Goal: Check status: Check status

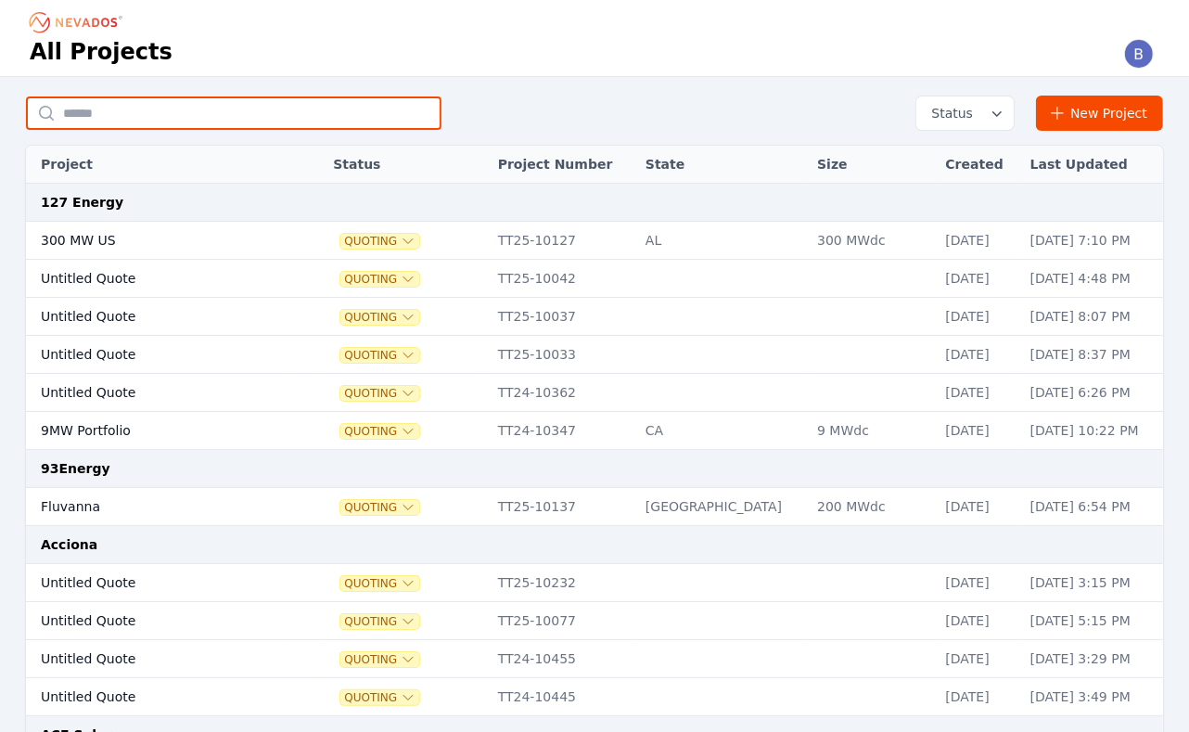
click at [235, 120] on input "text" at bounding box center [234, 112] width 416 height 33
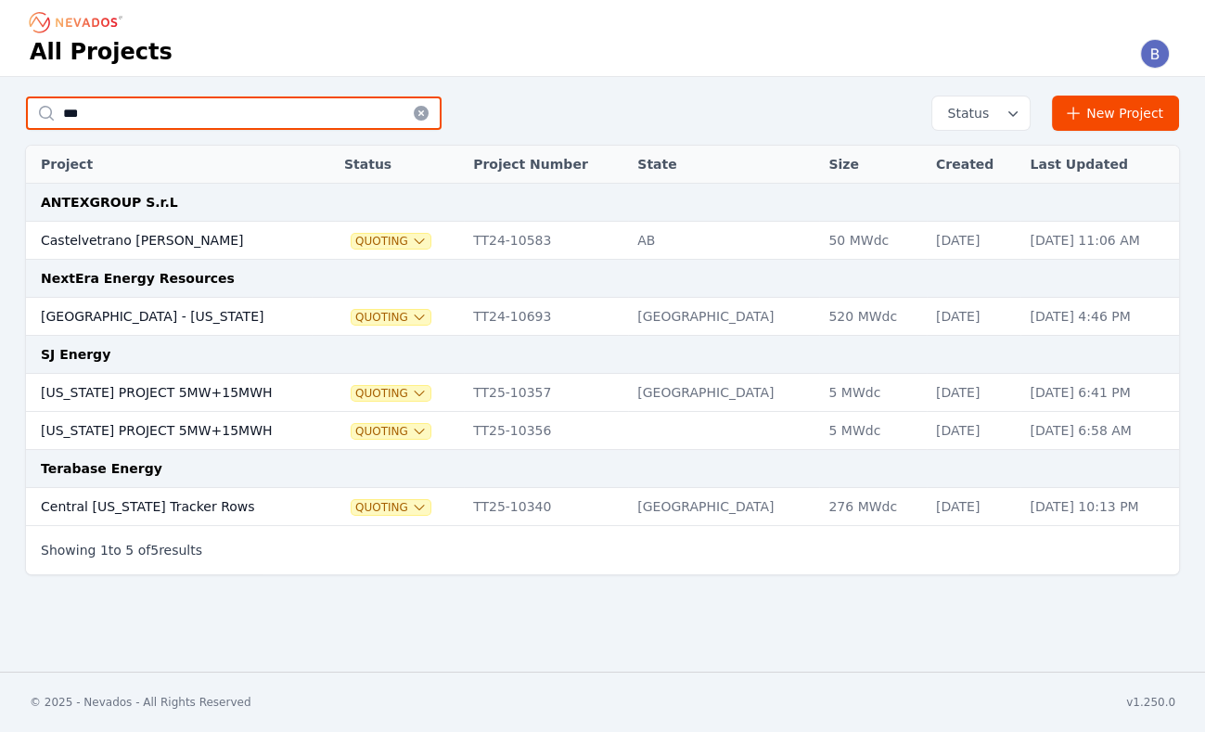
type input "***"
click at [108, 496] on td "Central [US_STATE] Tracker Rows" at bounding box center [169, 507] width 286 height 38
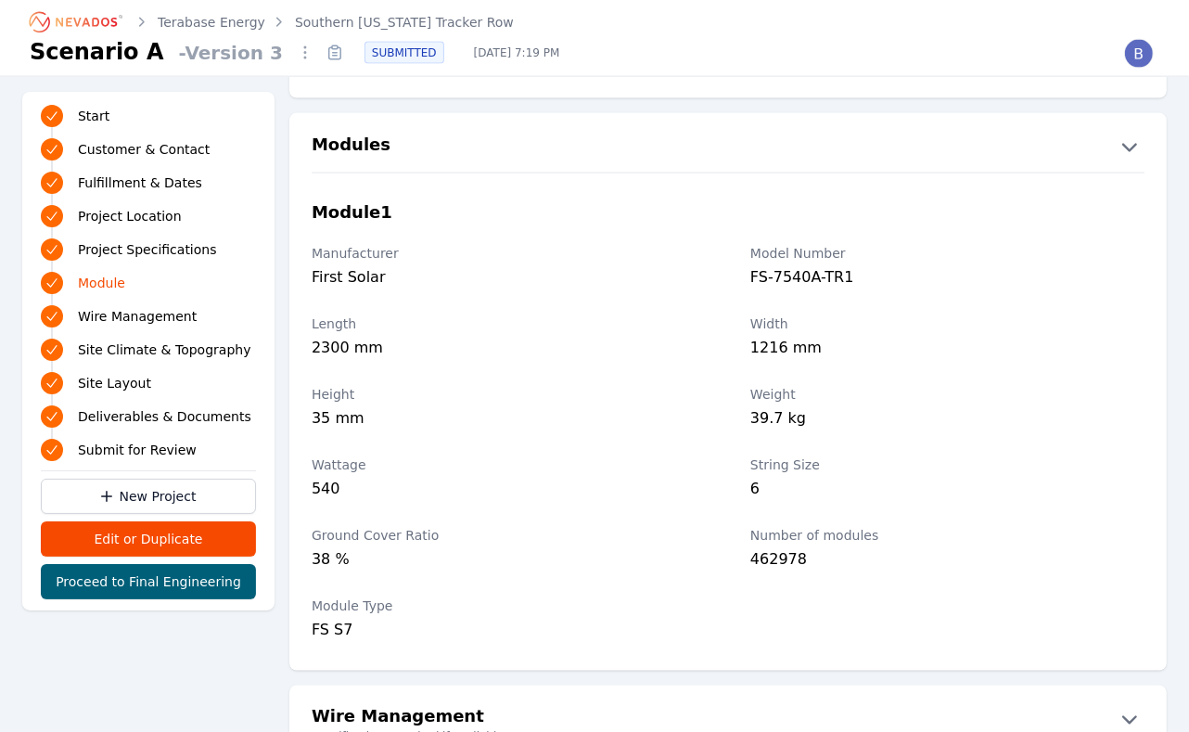
scroll to position [2028, 0]
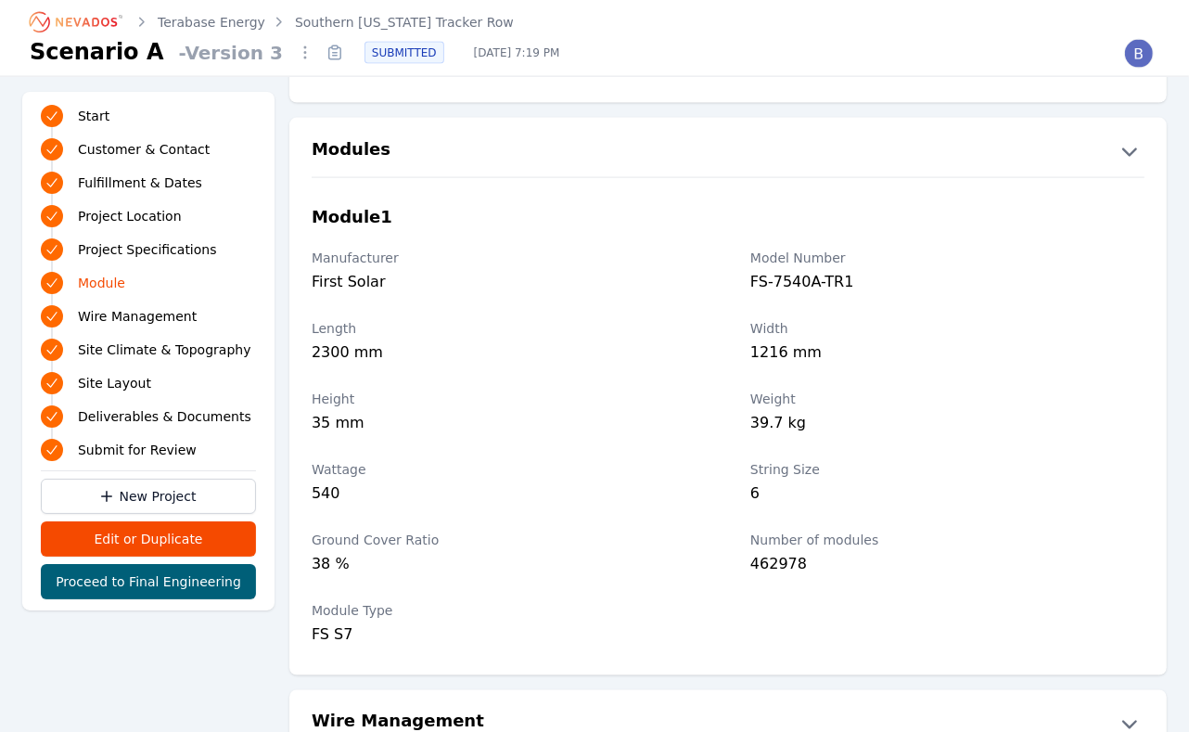
click at [185, 26] on link "Terabase Energy" at bounding box center [212, 22] width 108 height 19
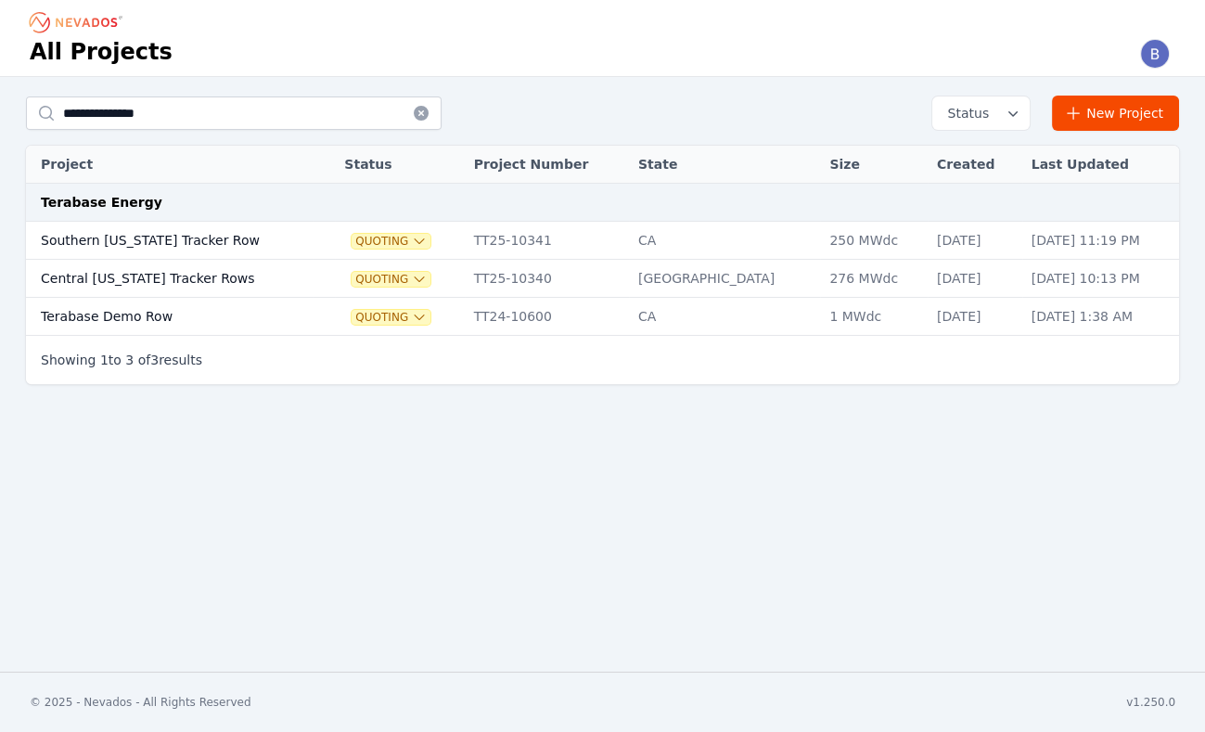
click at [133, 275] on td "Central [US_STATE] Tracker Rows" at bounding box center [169, 279] width 287 height 38
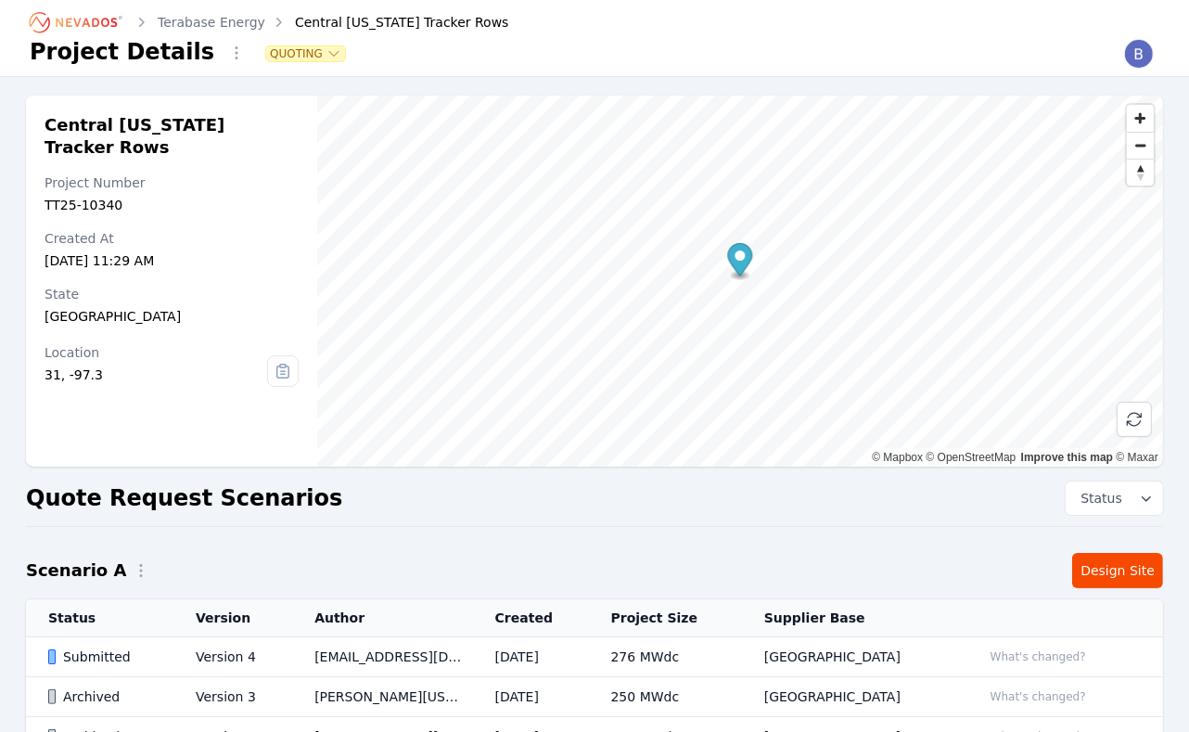
scroll to position [58, 0]
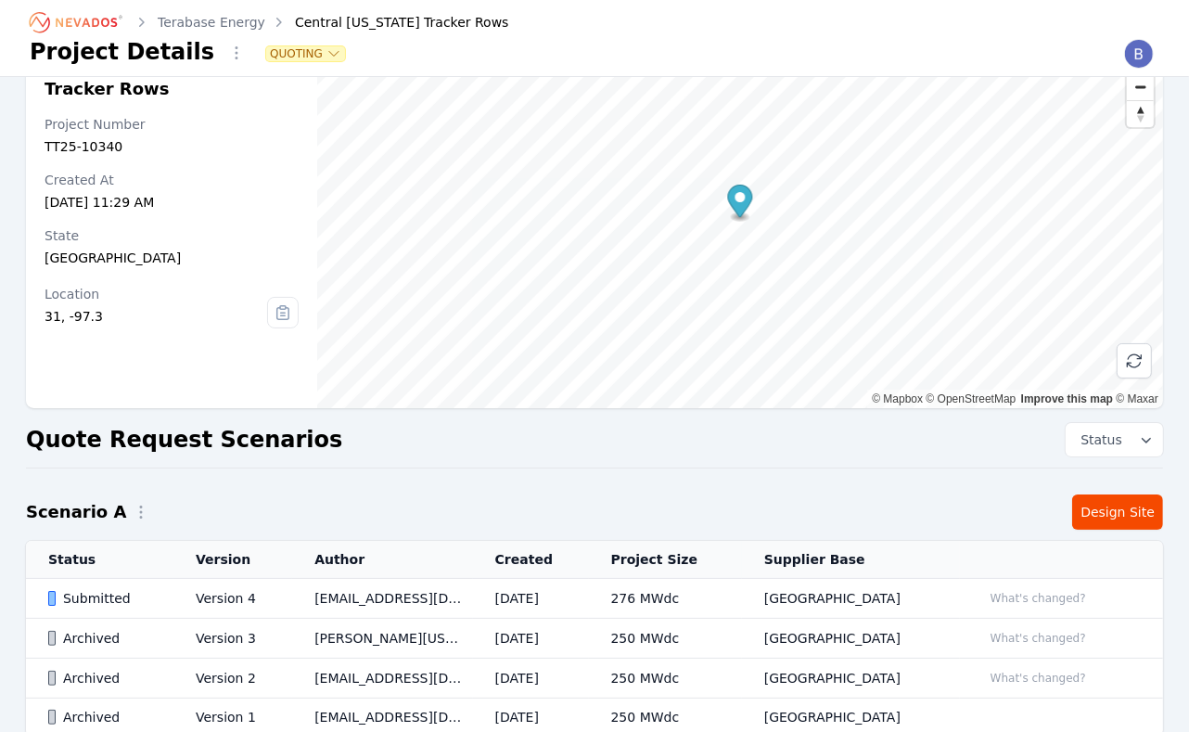
click at [106, 595] on div "Submitted" at bounding box center [106, 598] width 116 height 19
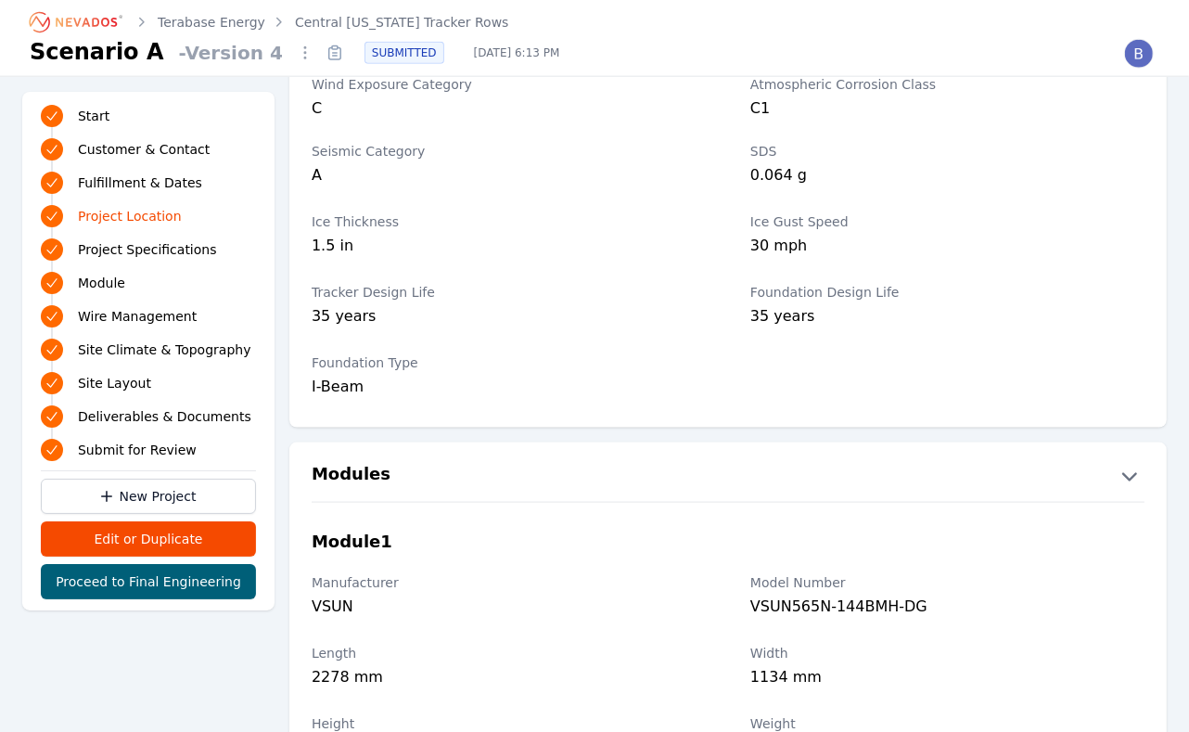
scroll to position [1720, 0]
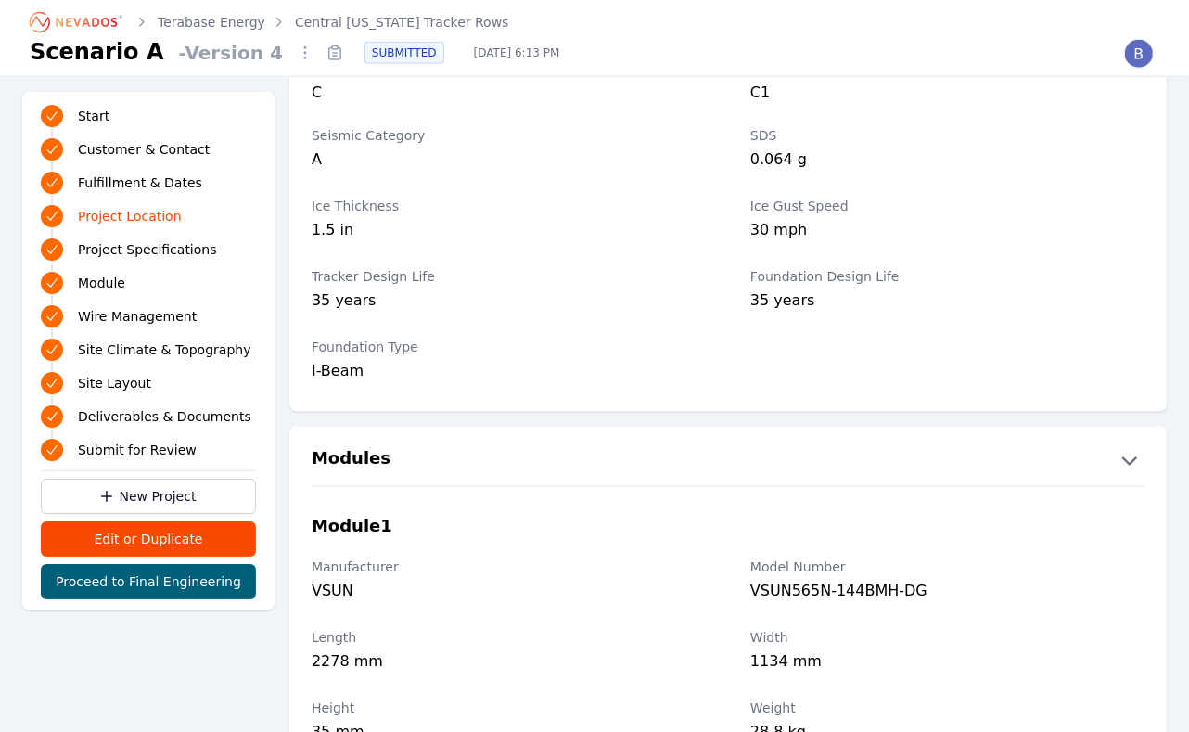
click at [238, 20] on link "Terabase Energy" at bounding box center [212, 22] width 108 height 19
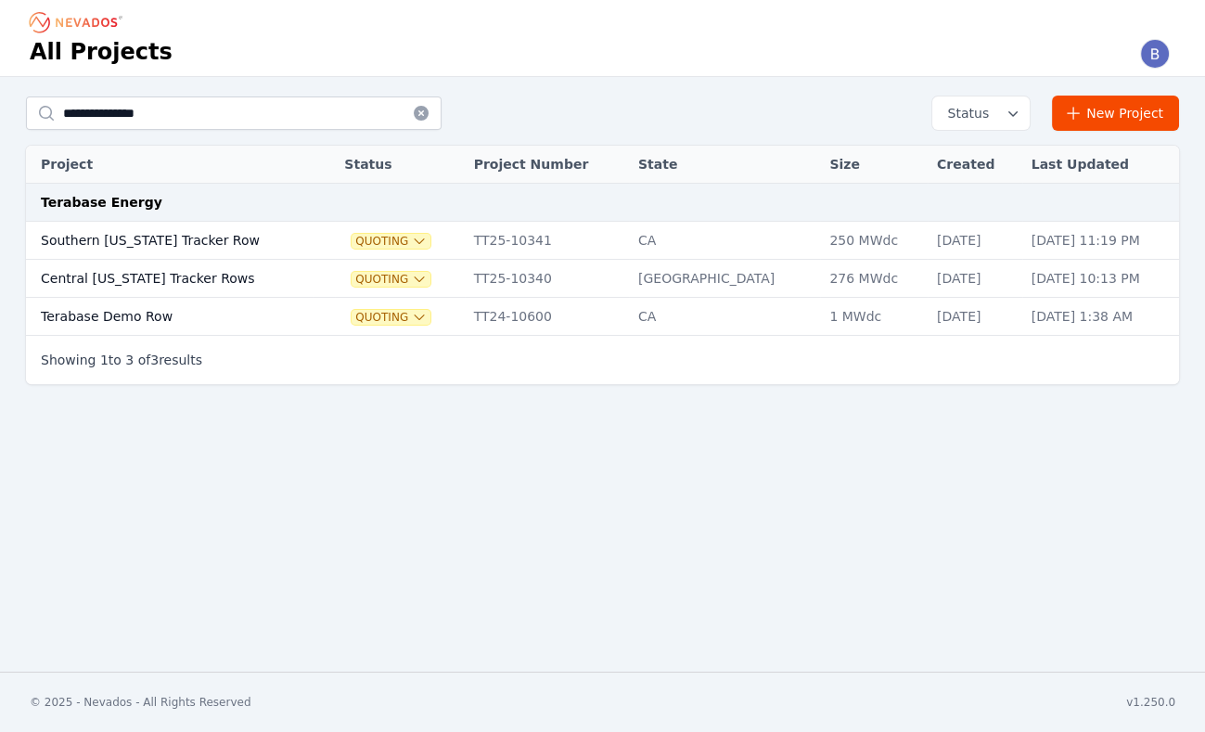
click at [183, 275] on td "Central [US_STATE] Tracker Rows" at bounding box center [169, 279] width 287 height 38
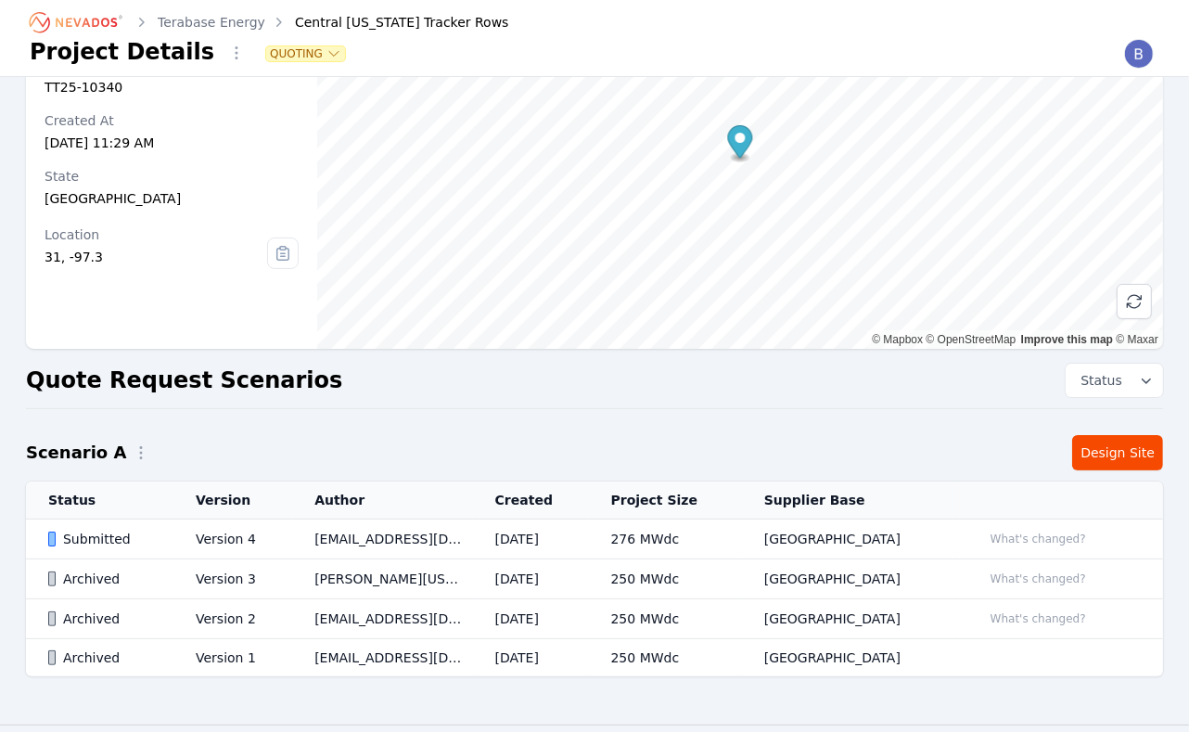
scroll to position [164, 0]
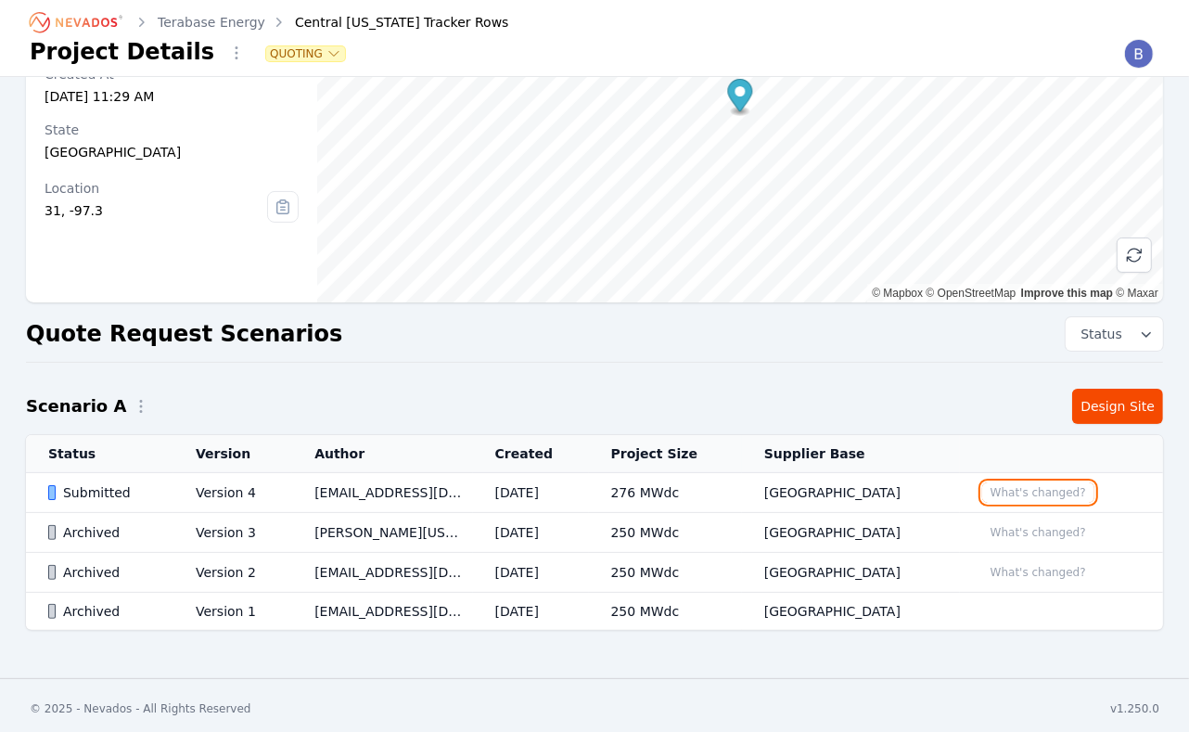
click at [1048, 484] on button "What's changed?" at bounding box center [1038, 492] width 112 height 20
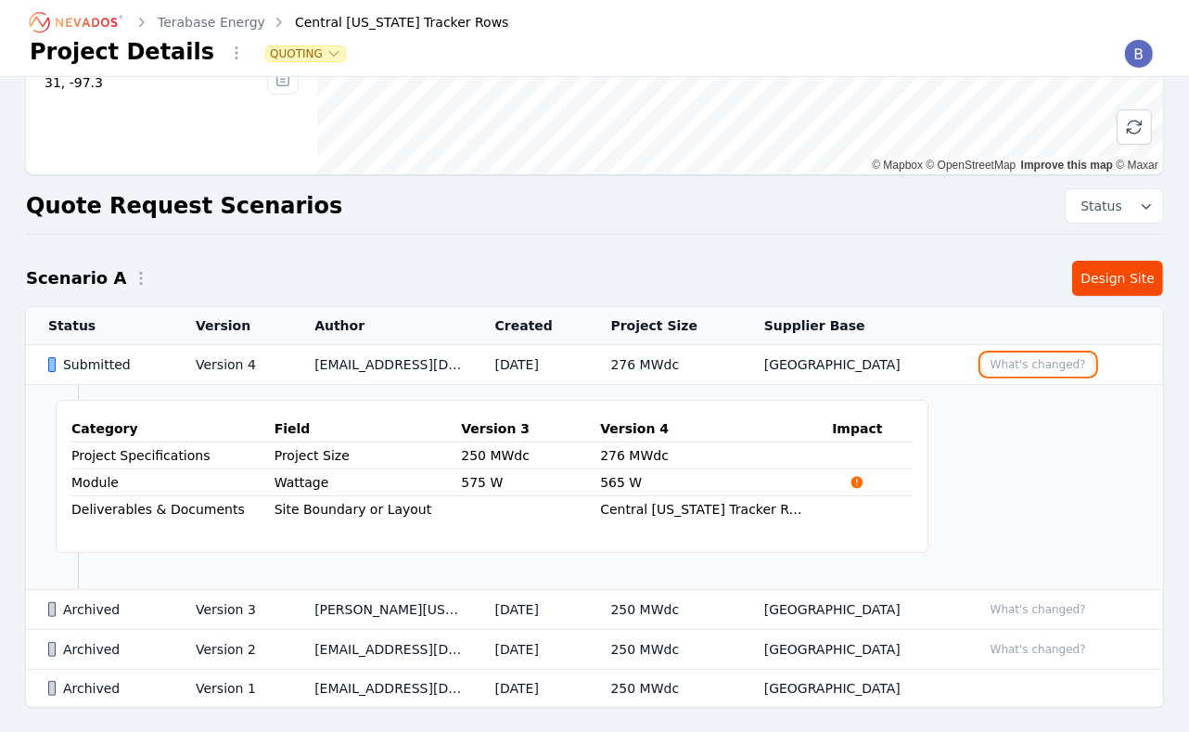
scroll to position [319, 0]
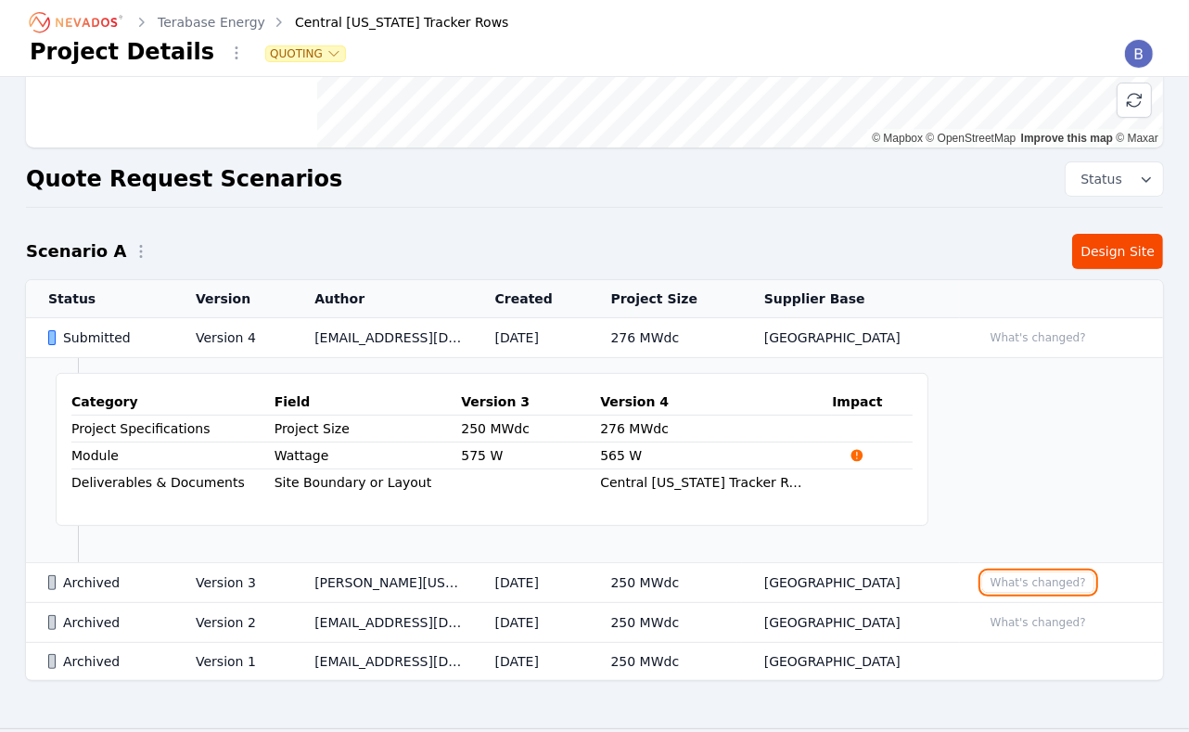
click at [1011, 572] on button "What's changed?" at bounding box center [1038, 582] width 112 height 20
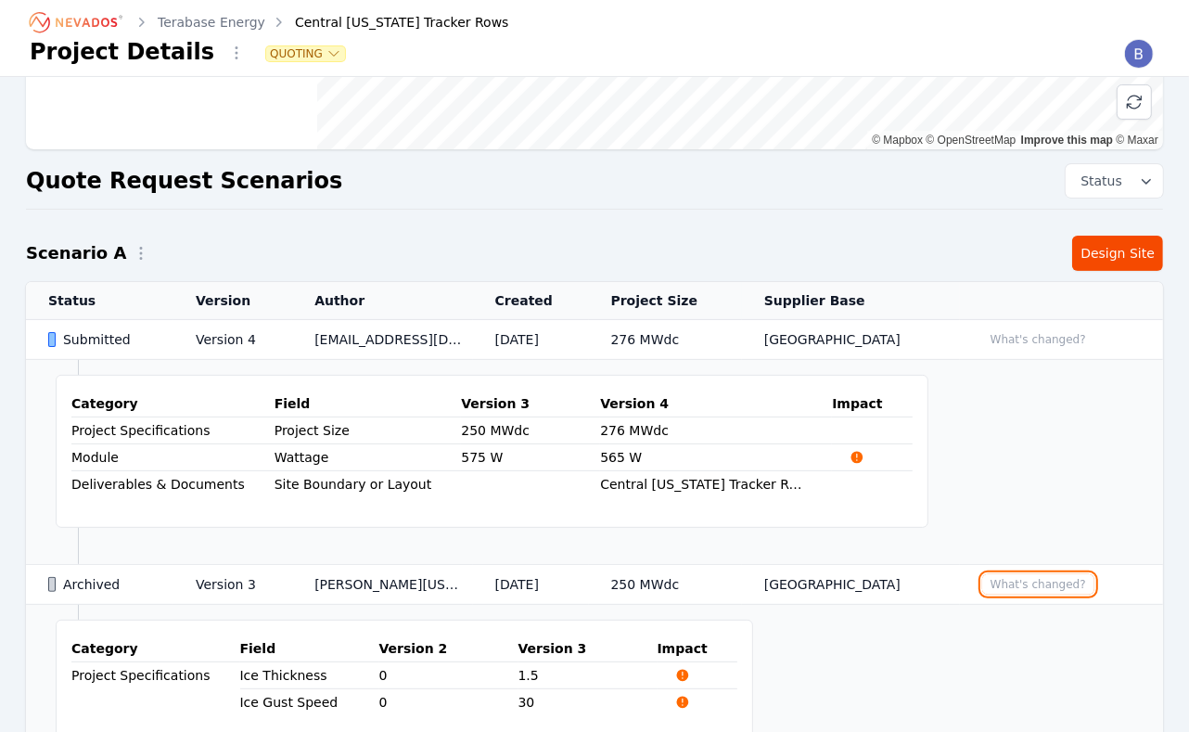
scroll to position [294, 0]
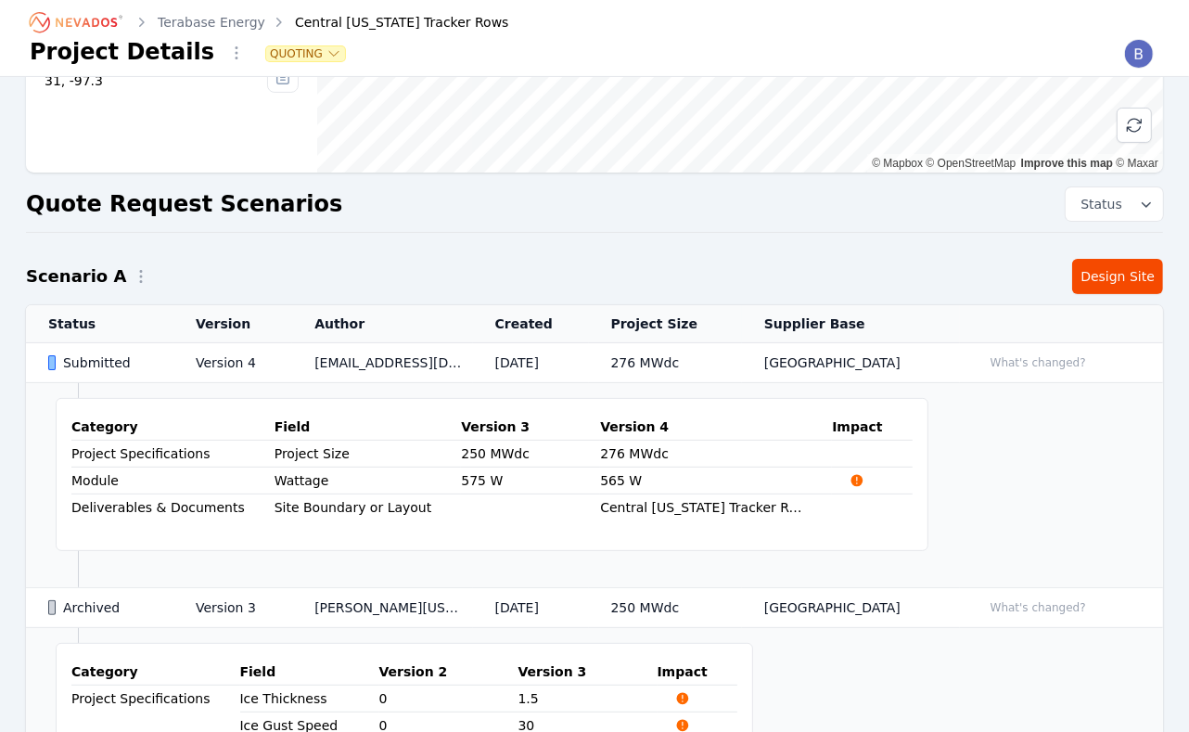
click at [107, 359] on div "Submitted" at bounding box center [106, 362] width 116 height 19
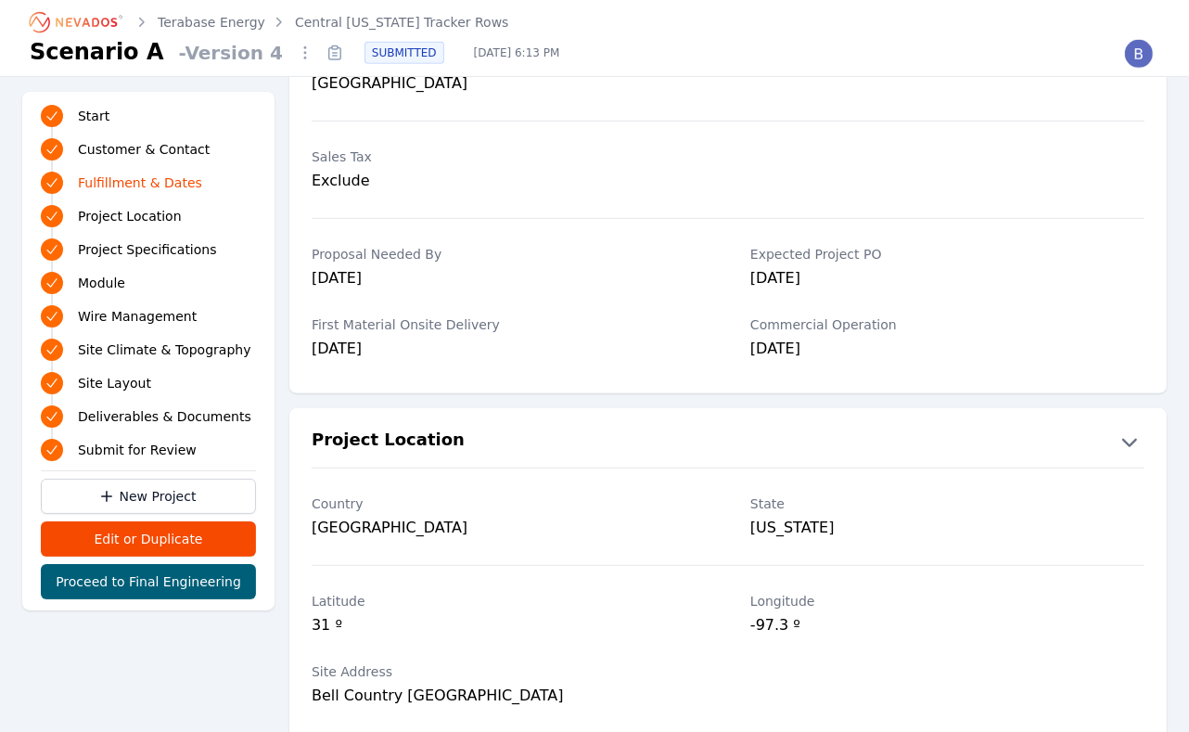
scroll to position [691, 0]
